Goal: Task Accomplishment & Management: Complete application form

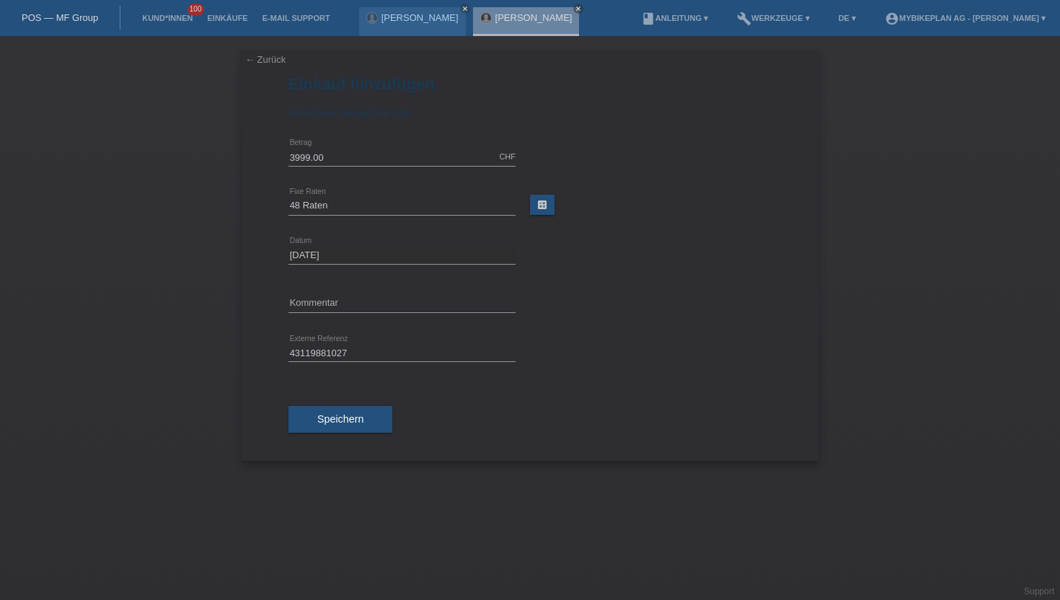
select select "488"
click at [514, 23] on div "Orlando Lattmann close" at bounding box center [526, 21] width 107 height 29
click at [574, 11] on icon "close" at bounding box center [577, 8] width 7 height 7
click at [151, 18] on link "Kund*innen" at bounding box center [167, 18] width 65 height 9
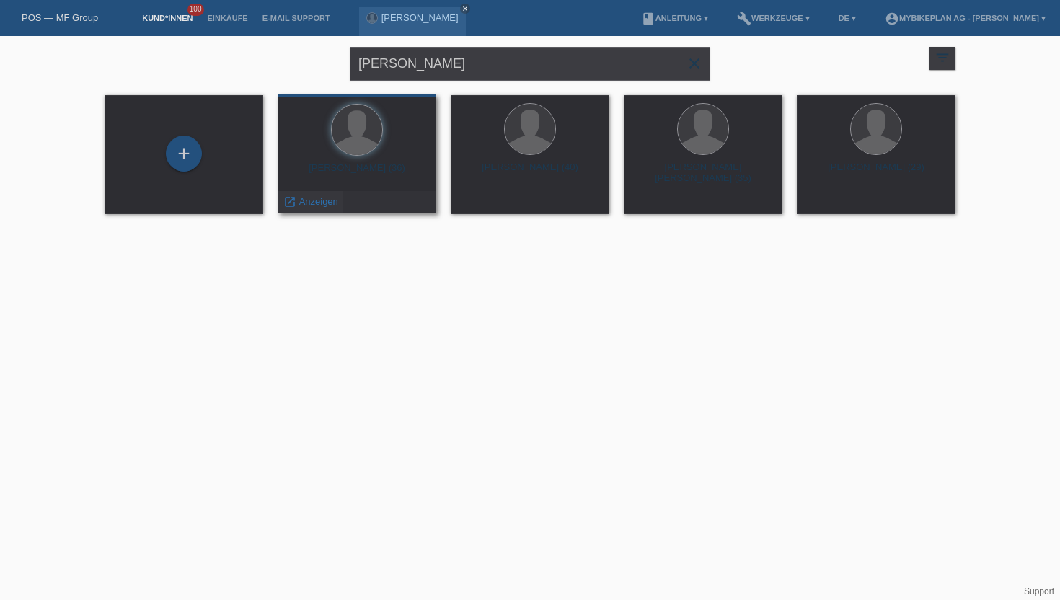
click at [311, 200] on span "Anzeigen" at bounding box center [318, 201] width 39 height 11
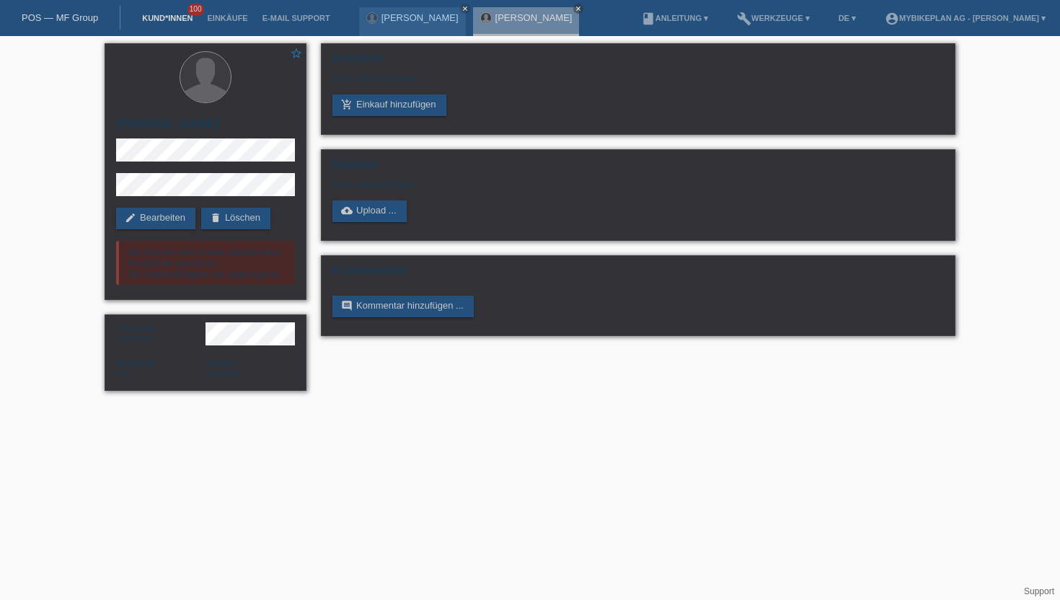
click at [156, 16] on link "Kund*innen" at bounding box center [167, 18] width 65 height 9
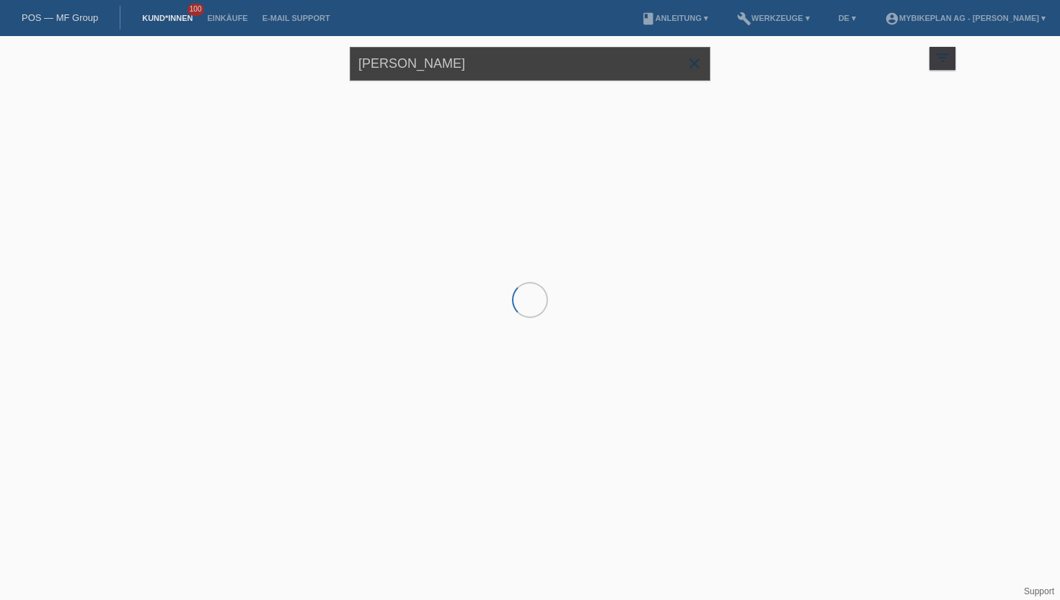
click at [407, 79] on input "orlando lattmann" at bounding box center [530, 64] width 360 height 34
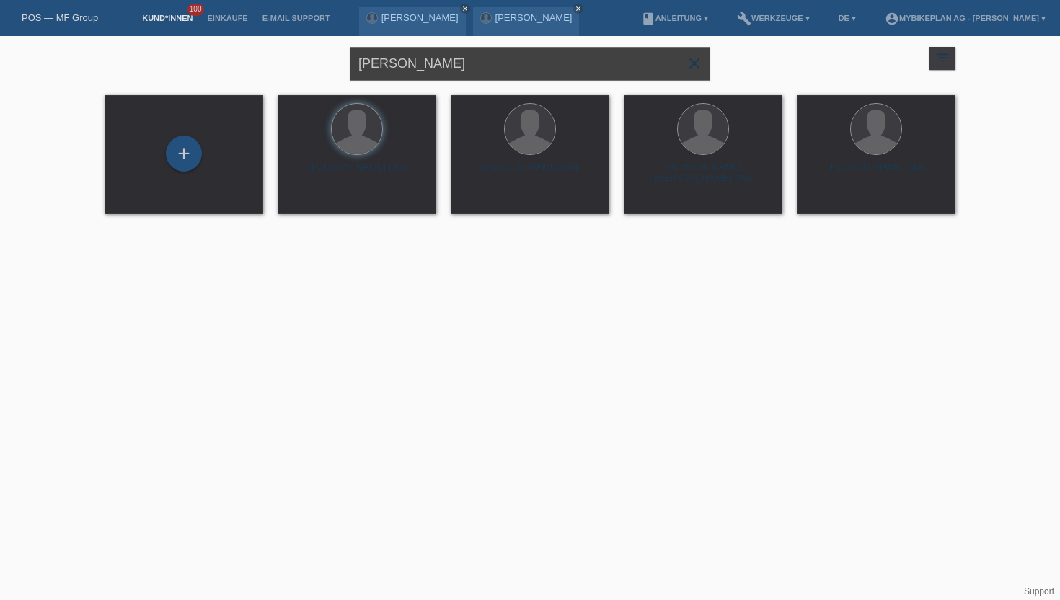
click at [397, 69] on input "orlando lattmann" at bounding box center [530, 64] width 360 height 34
type input "Philipp Tresch"
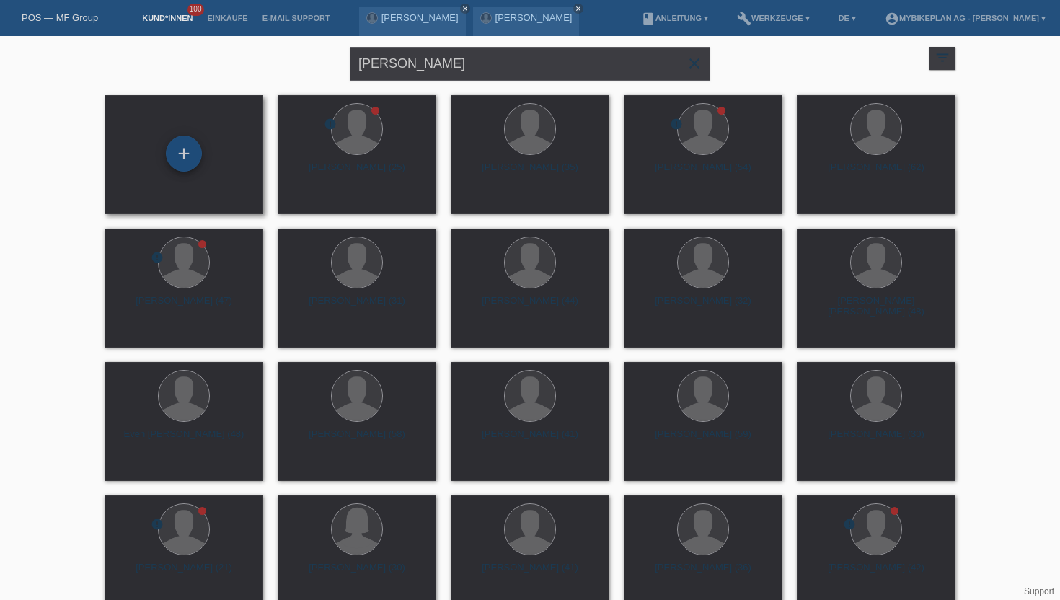
click at [190, 147] on div "+" at bounding box center [184, 154] width 36 height 36
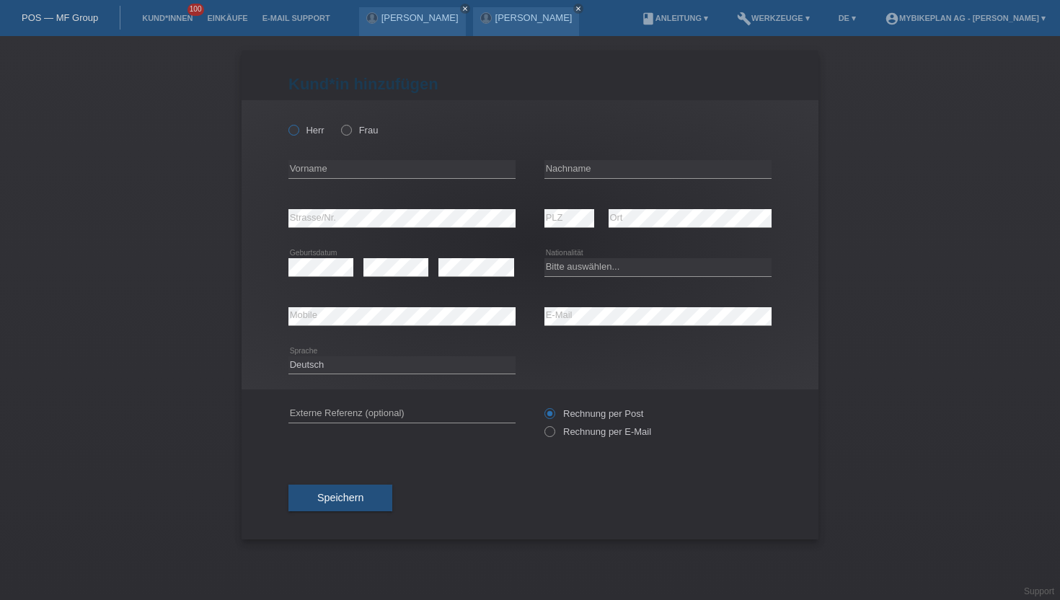
click at [286, 123] on icon at bounding box center [286, 123] width 0 height 0
click at [298, 129] on input "Herr" at bounding box center [292, 129] width 9 height 9
radio input "true"
click at [327, 175] on input "text" at bounding box center [401, 169] width 227 height 18
type input "Philipp"
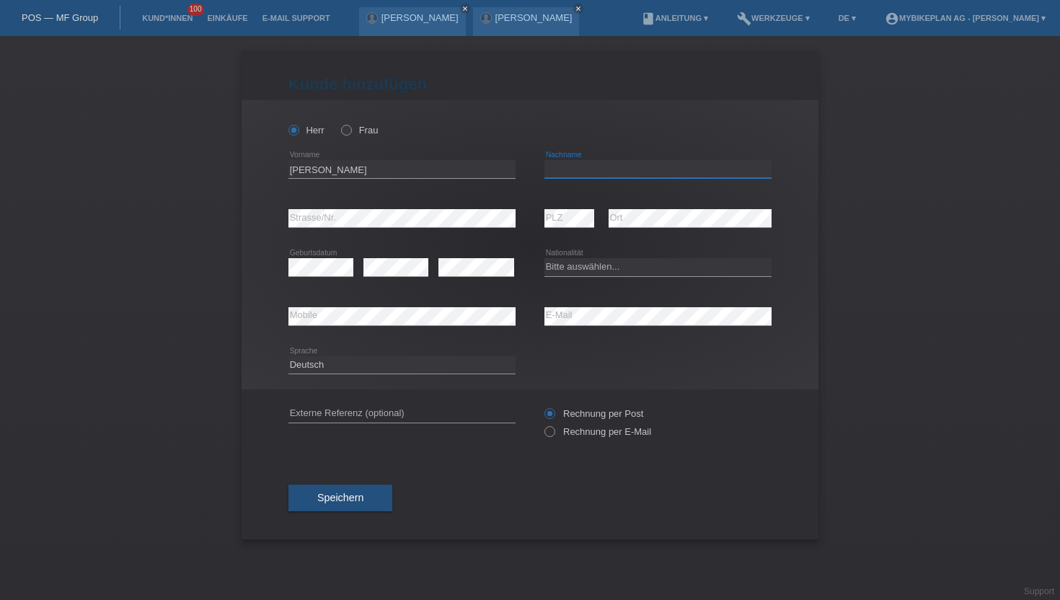
click at [626, 172] on input "text" at bounding box center [657, 169] width 227 height 18
type input "Tresch"
click at [688, 260] on select "Bitte auswählen... Schweiz Deutschland Liechtenstein Österreich ------------ Af…" at bounding box center [657, 266] width 227 height 17
select select "CH"
click at [544, 259] on select "Bitte auswählen... Schweiz Deutschland Liechtenstein Österreich ------------ Af…" at bounding box center [657, 266] width 227 height 17
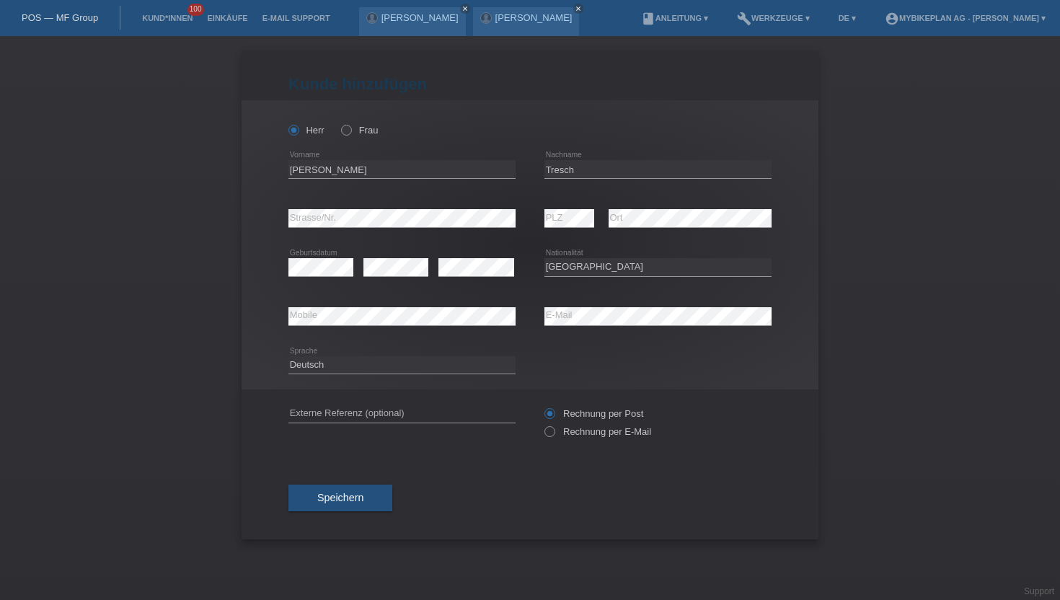
click at [585, 327] on div "error E-Mail" at bounding box center [657, 316] width 227 height 49
click at [430, 366] on select "Deutsch Français Italiano English" at bounding box center [401, 364] width 227 height 17
click at [288, 356] on select "Deutsch Français Italiano English" at bounding box center [401, 364] width 227 height 17
click at [612, 430] on label "Rechnung per E-Mail" at bounding box center [597, 431] width 107 height 11
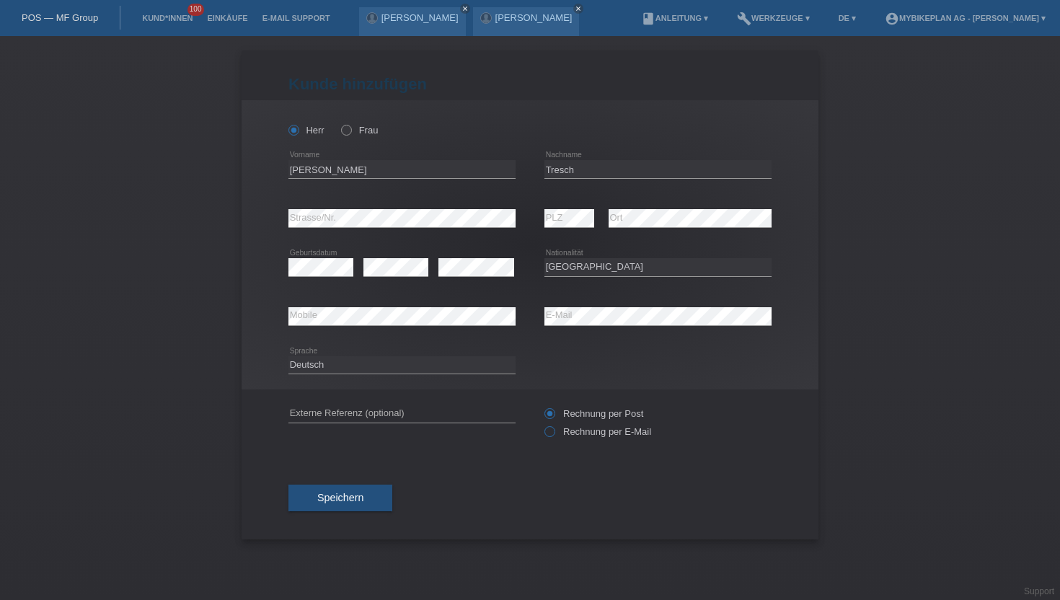
click at [554, 430] on input "Rechnung per E-Mail" at bounding box center [548, 435] width 9 height 18
radio input "true"
click at [296, 510] on button "Speichern" at bounding box center [340, 497] width 104 height 27
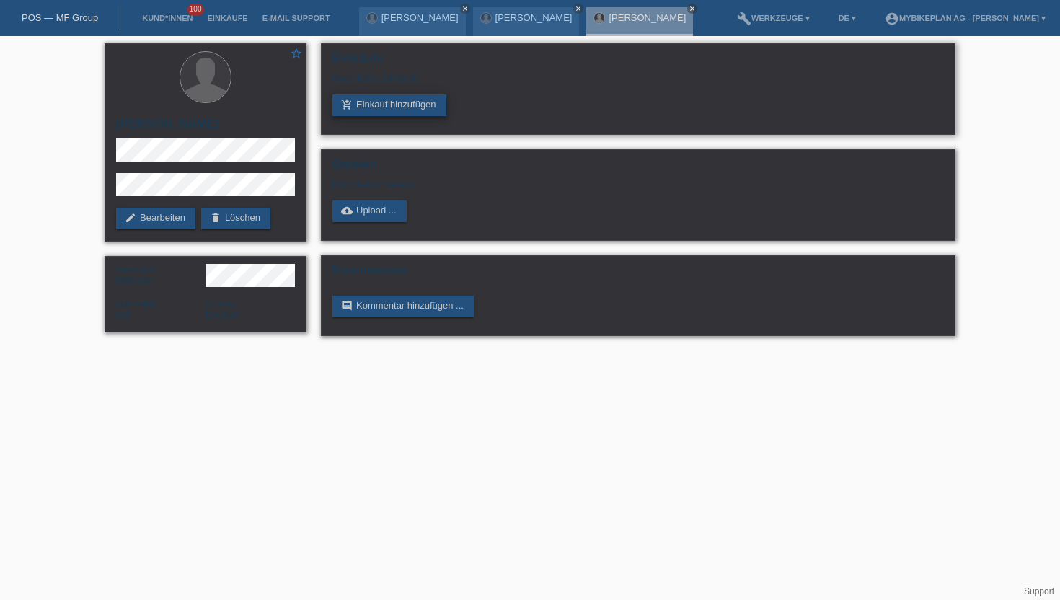
click at [401, 106] on link "add_shopping_cart Einkauf hinzufügen" at bounding box center [389, 105] width 114 height 22
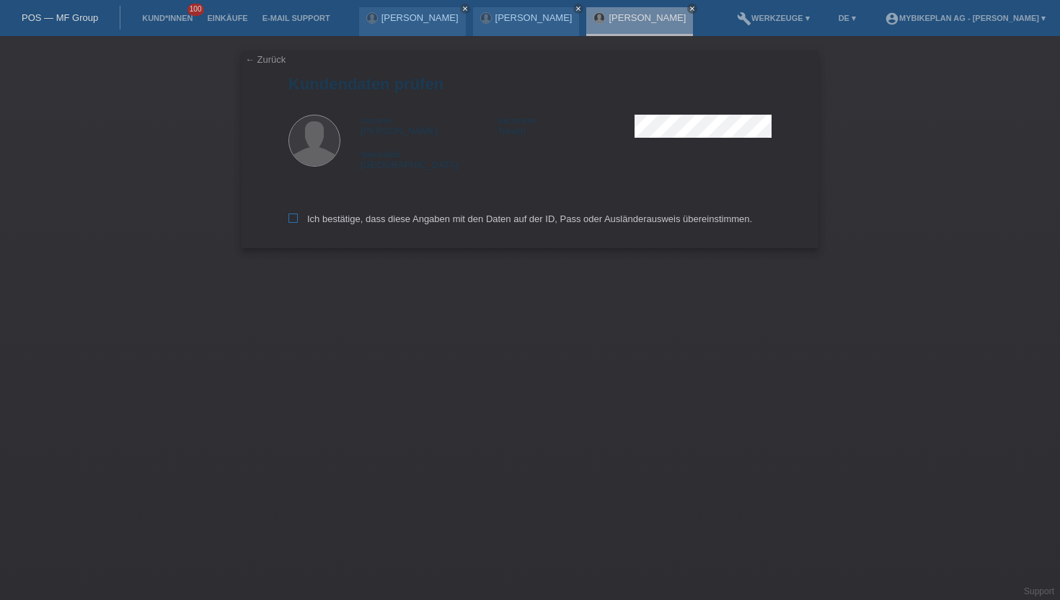
click at [399, 224] on label "Ich bestätige, dass diese Angaben mit den Daten auf der ID, Pass oder Ausländer…" at bounding box center [519, 218] width 463 height 11
click at [298, 223] on input "Ich bestätige, dass diese Angaben mit den Daten auf der ID, Pass oder Ausländer…" at bounding box center [292, 217] width 9 height 9
checkbox input "true"
click at [399, 224] on label "Ich bestätige, dass diese Angaben mit den Daten auf der ID, Pass oder Ausländer…" at bounding box center [519, 218] width 463 height 11
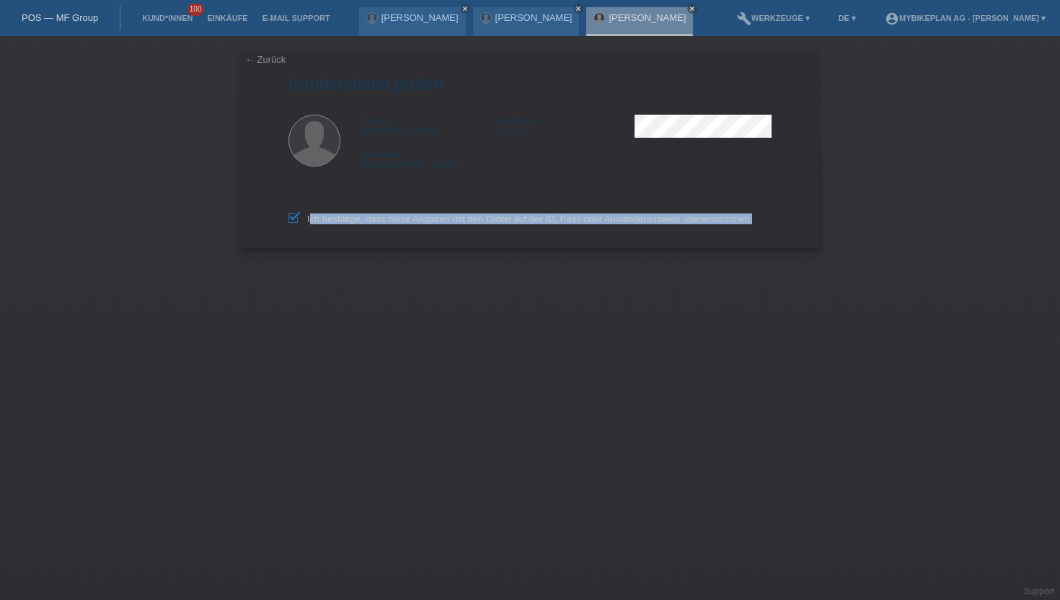
click at [399, 224] on label "Ich bestätige, dass diese Angaben mit den Daten auf der ID, Pass oder Ausländer…" at bounding box center [519, 218] width 463 height 11
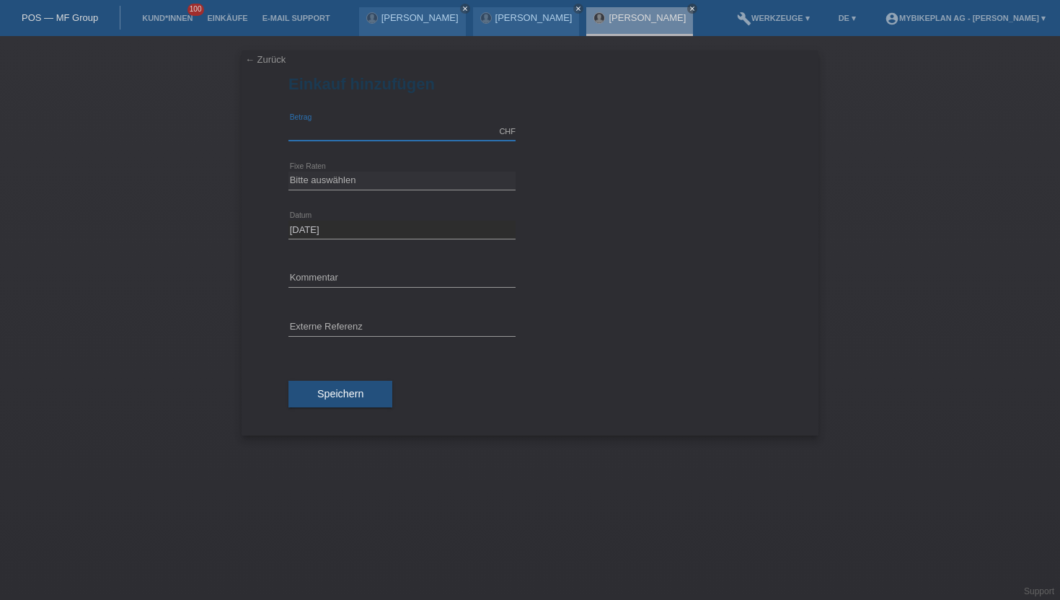
click at [367, 128] on input "text" at bounding box center [401, 132] width 227 height 18
type input "9532.00"
click at [338, 179] on select "Bitte auswählen 6 Raten 12 Raten 18 Raten 24 Raten 36 Raten 48 Raten" at bounding box center [401, 180] width 227 height 17
select select "487"
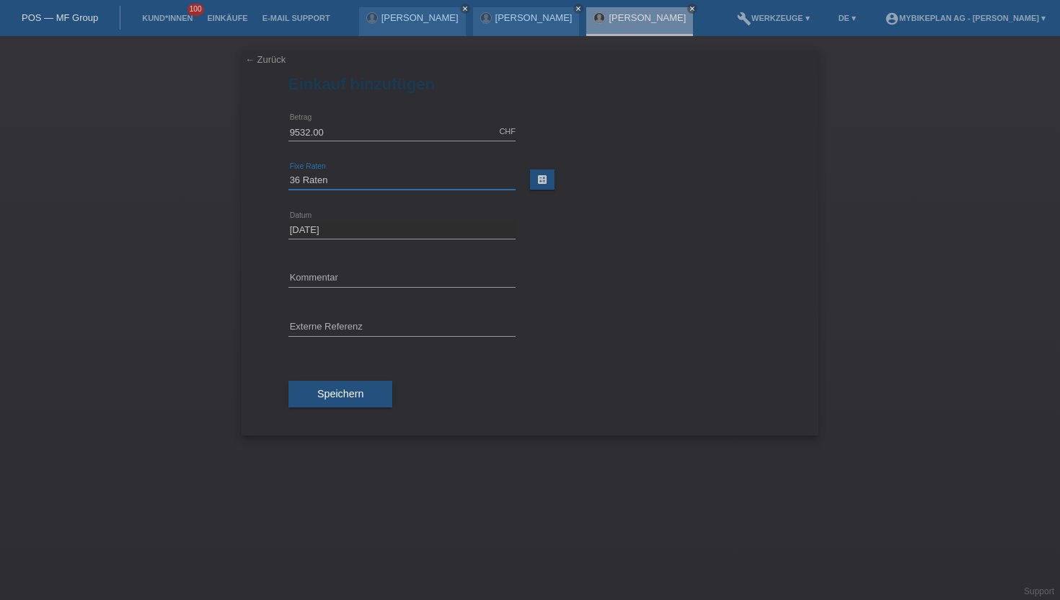
click at [288, 172] on select "Bitte auswählen 6 Raten 12 Raten 18 Raten 24 Raten 36 Raten 48 Raten" at bounding box center [401, 180] width 227 height 17
click at [338, 332] on input "text" at bounding box center [401, 328] width 227 height 18
paste input "43130341540"
type input "43130341540"
click at [358, 401] on button "Speichern" at bounding box center [340, 394] width 104 height 27
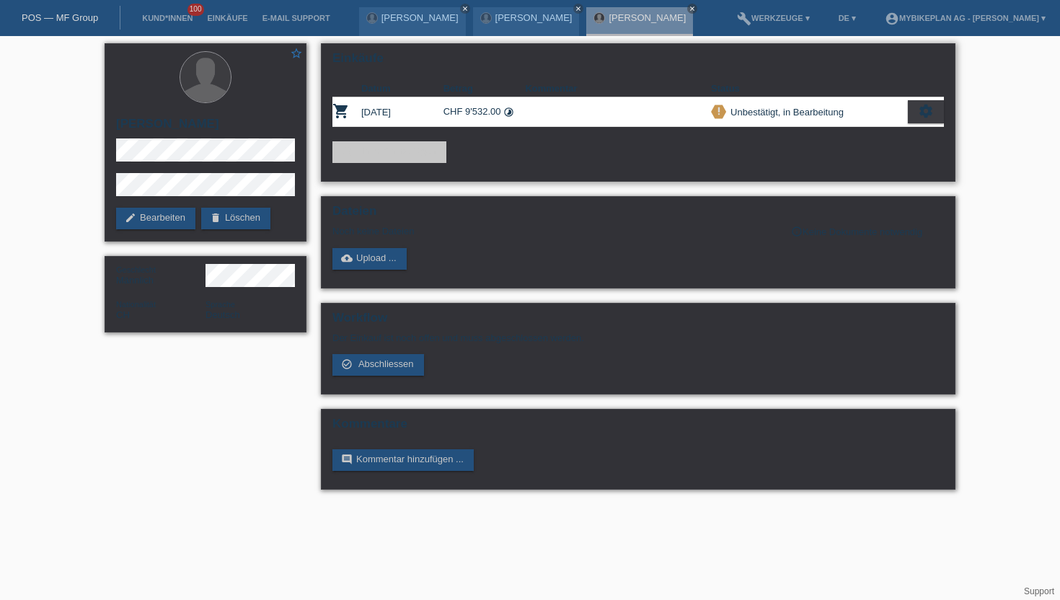
click at [916, 113] on div "settings" at bounding box center [926, 111] width 36 height 23
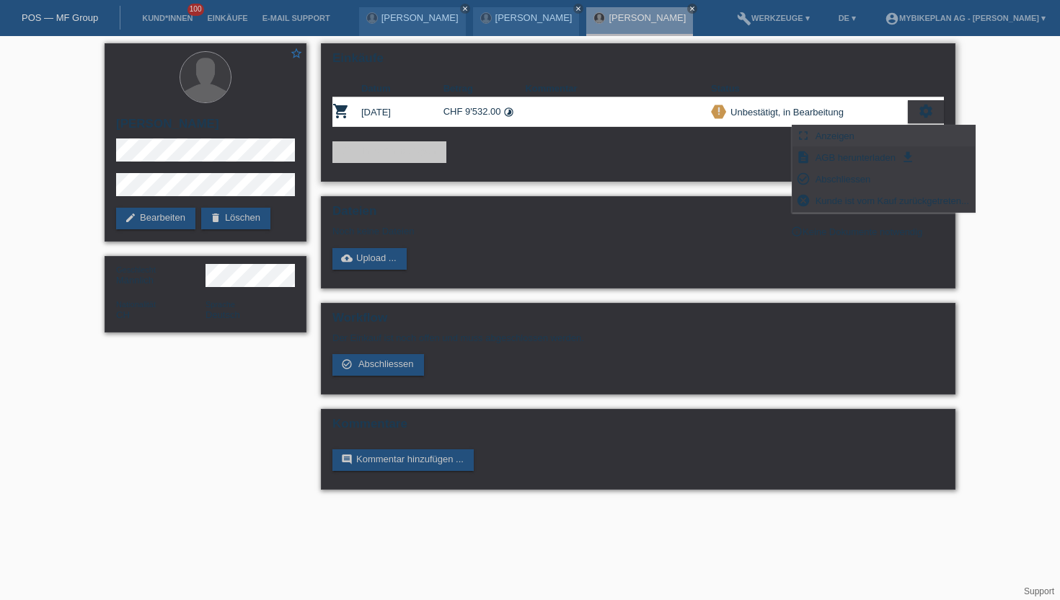
click at [816, 138] on span "Anzeigen" at bounding box center [834, 135] width 43 height 17
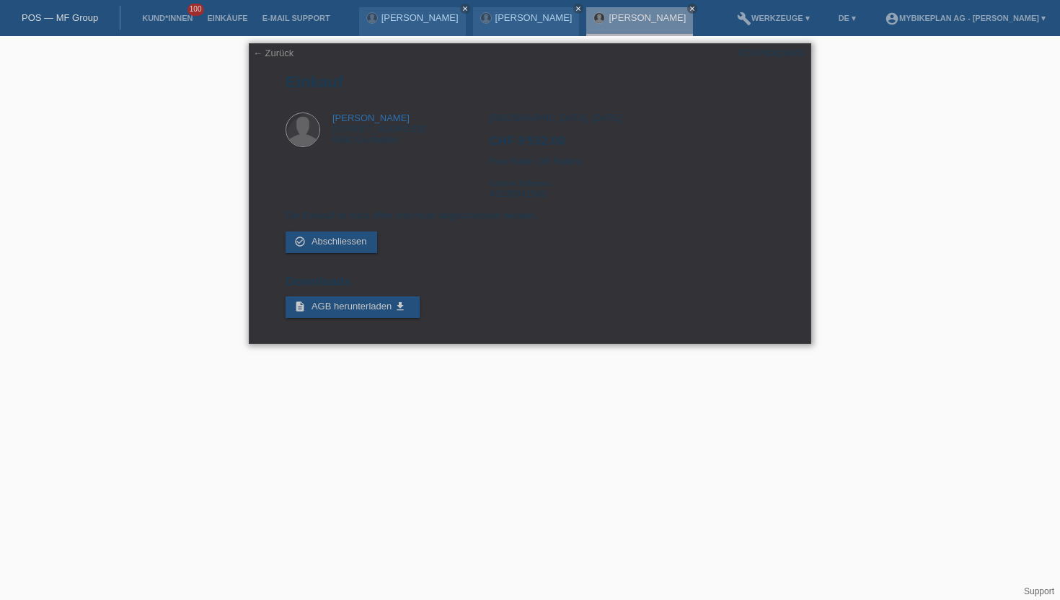
click at [766, 58] on div "POSP00026803" at bounding box center [771, 53] width 68 height 11
copy div "POSP00026803"
click at [528, 195] on div "Zürich, 29.08.2025 CHF 9'532.00 Fixe Raten (36 Raten) Externe Referenz 43130341…" at bounding box center [631, 160] width 285 height 97
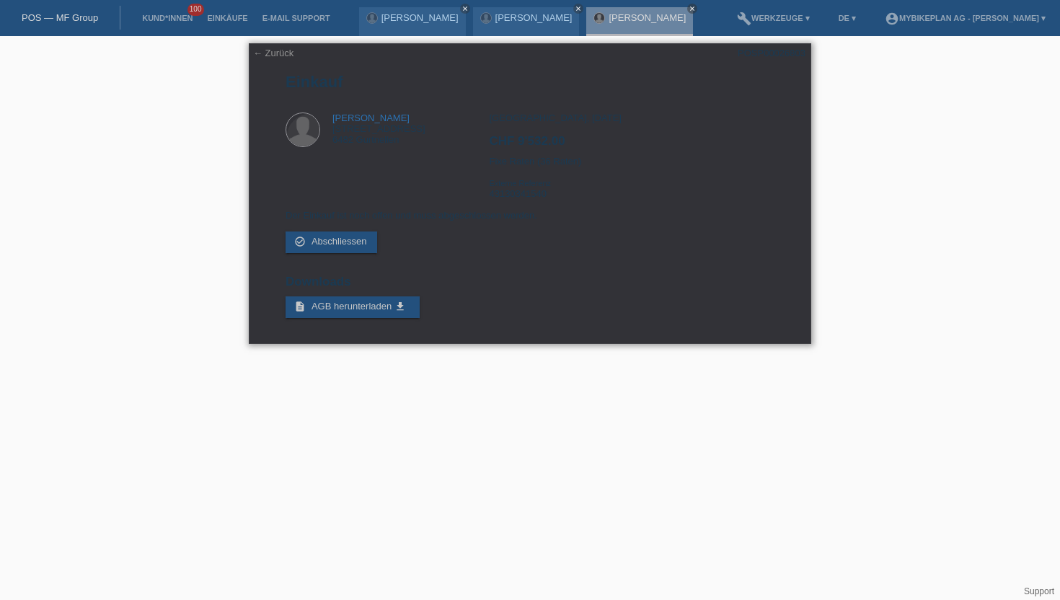
copy div "43130341540"
